Goal: Entertainment & Leisure: Consume media (video, audio)

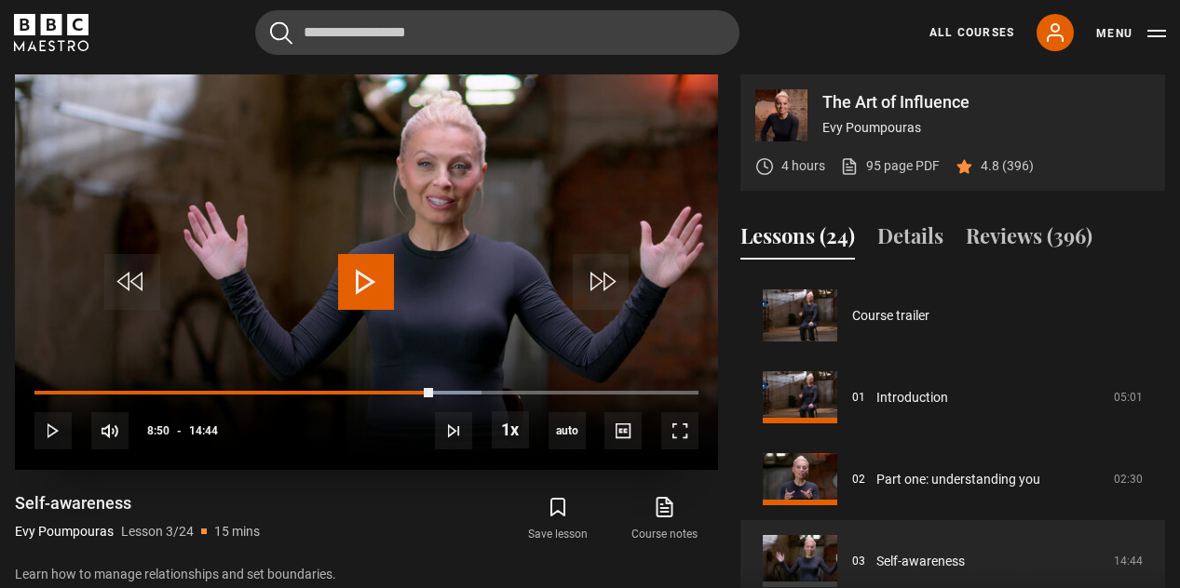
scroll to position [164, 0]
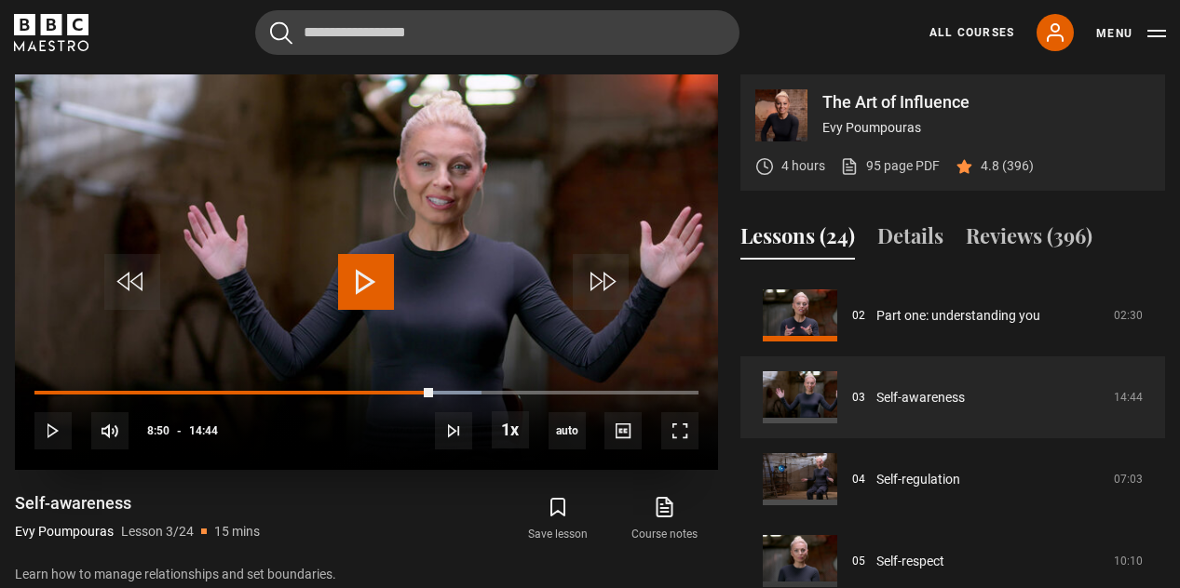
click at [365, 275] on span "Video Player" at bounding box center [366, 282] width 56 height 56
click at [680, 432] on span "Video Player" at bounding box center [679, 431] width 37 height 37
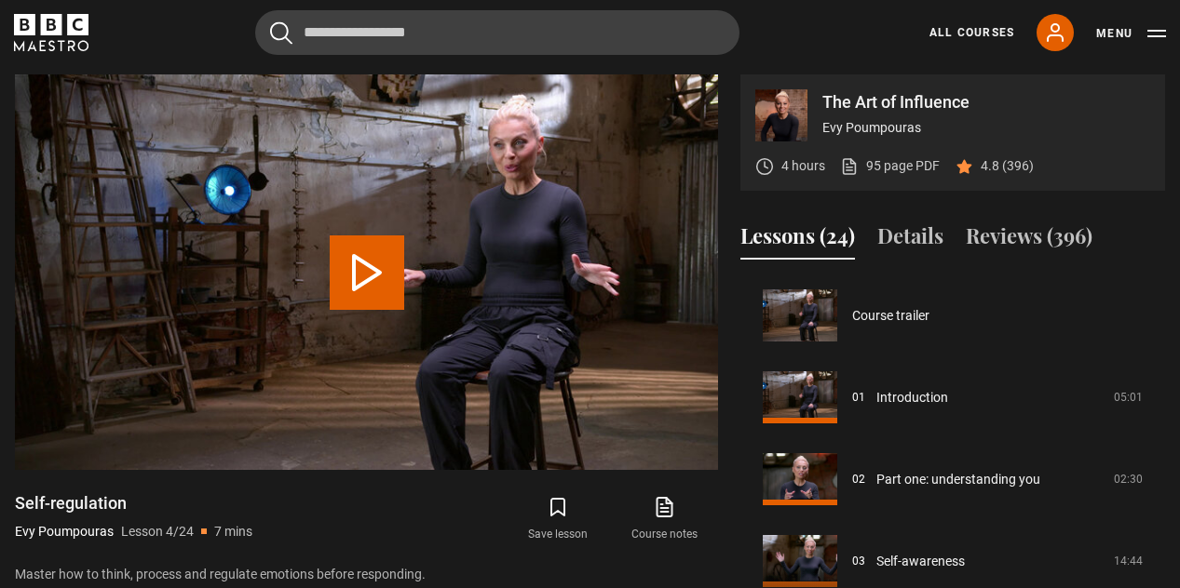
scroll to position [246, 0]
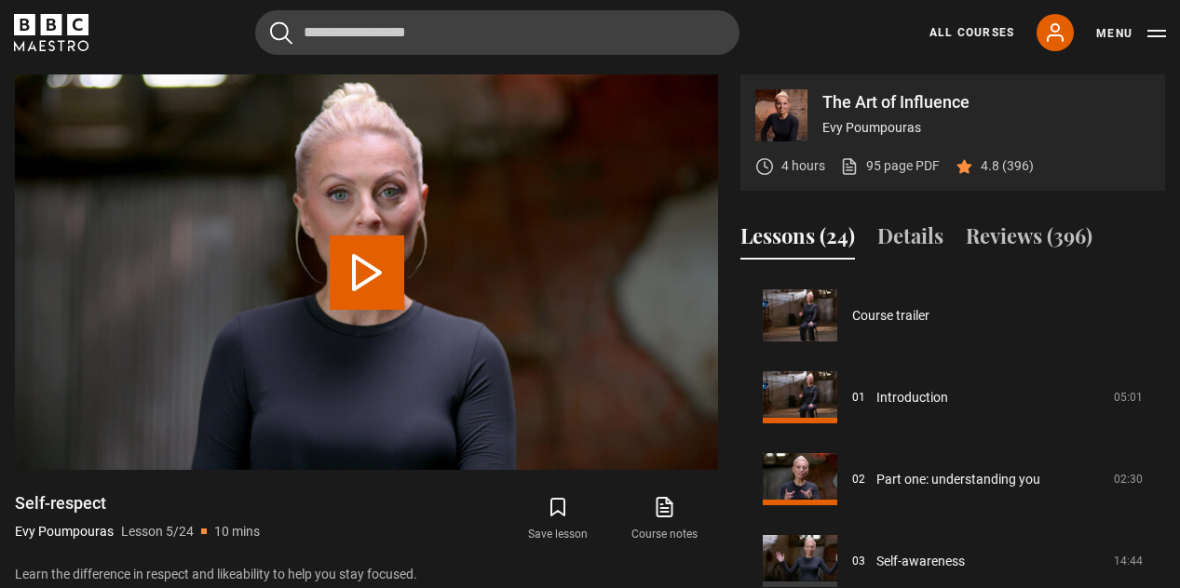
scroll to position [328, 0]
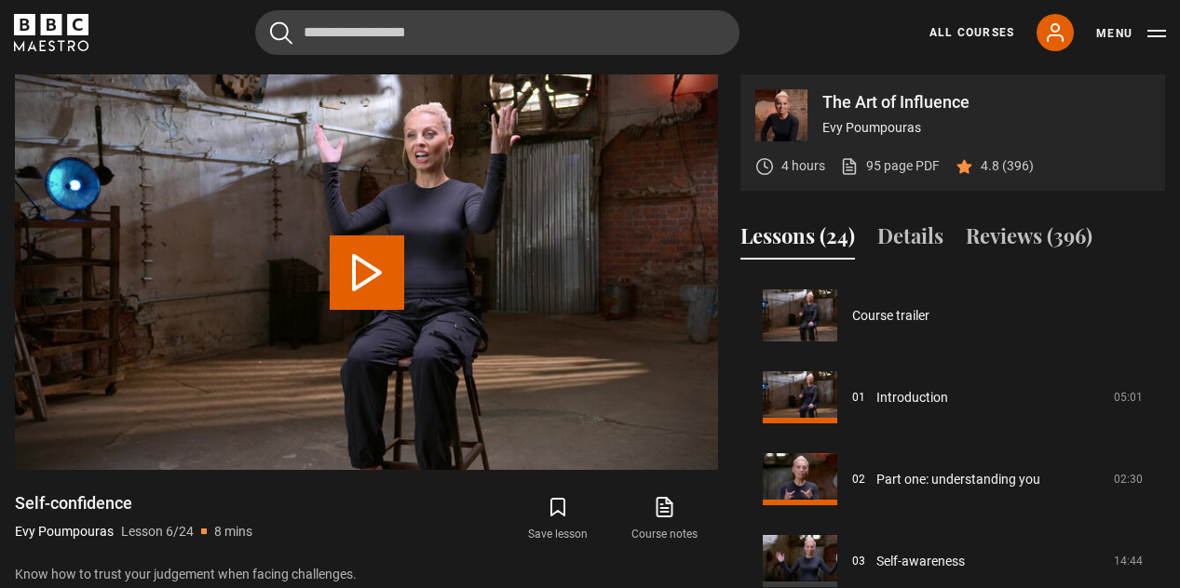
scroll to position [410, 0]
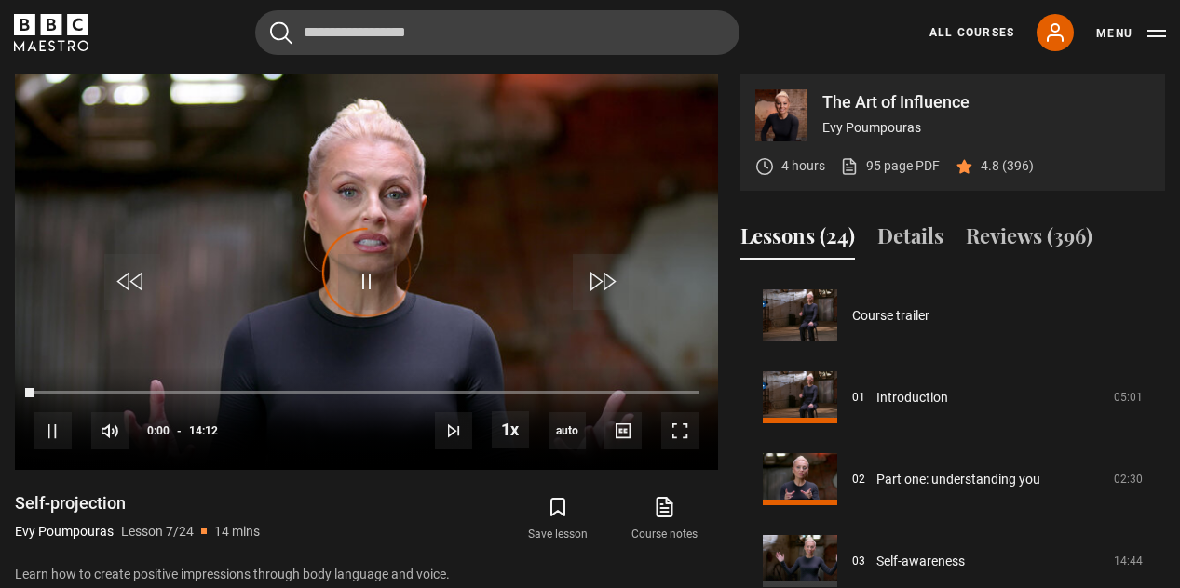
scroll to position [492, 0]
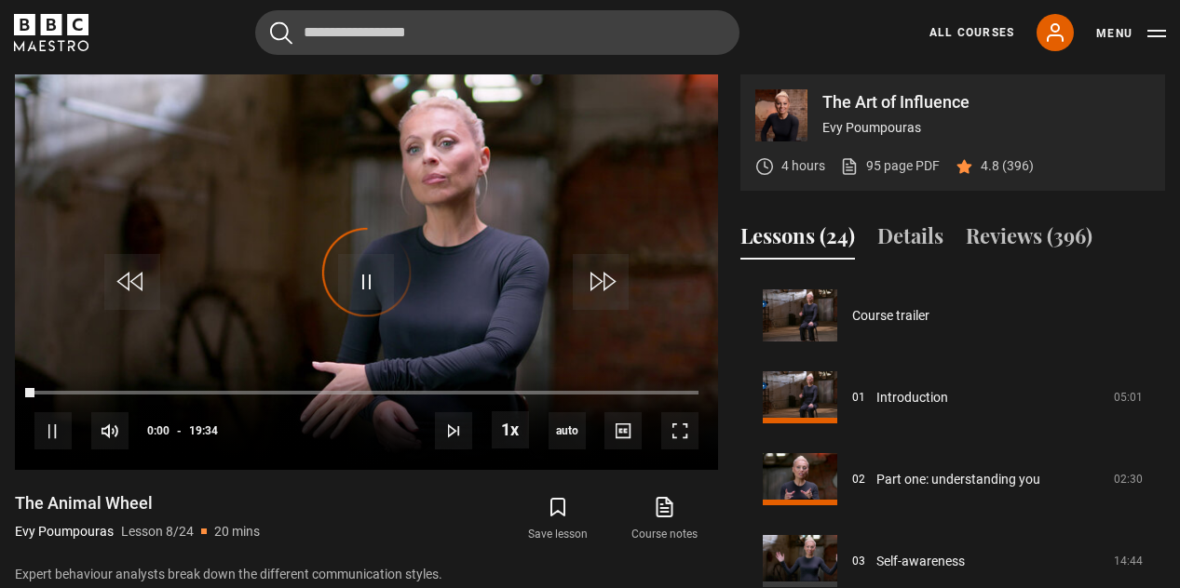
scroll to position [574, 0]
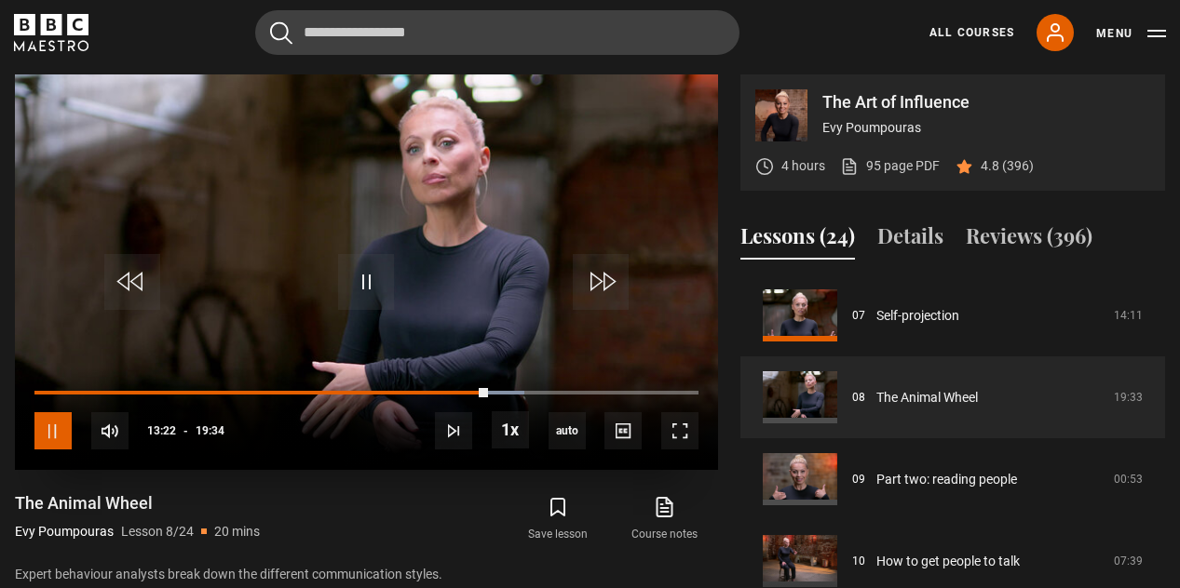
click at [51, 433] on span "Video Player" at bounding box center [52, 431] width 37 height 37
